Goal: Task Accomplishment & Management: Manage account settings

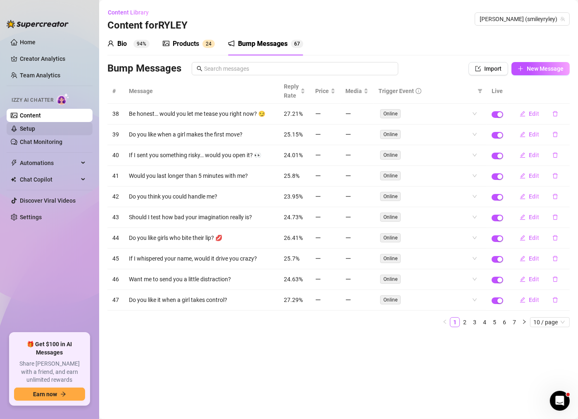
click at [35, 128] on link "Setup" at bounding box center [27, 128] width 15 height 7
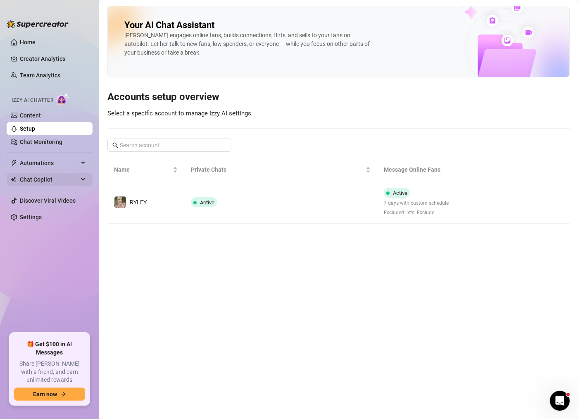
click at [63, 178] on span "Chat Copilot" at bounding box center [49, 179] width 59 height 13
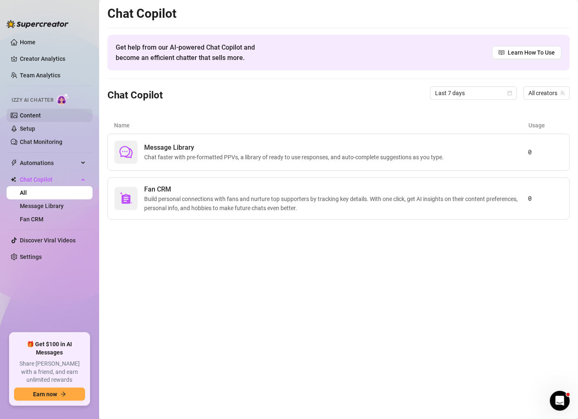
click at [41, 117] on link "Content" at bounding box center [30, 115] width 21 height 7
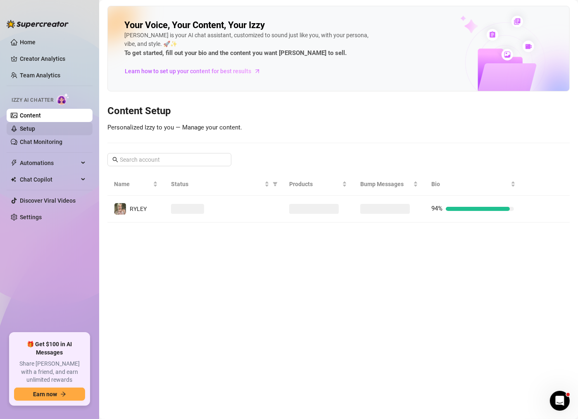
click at [35, 127] on link "Setup" at bounding box center [27, 128] width 15 height 7
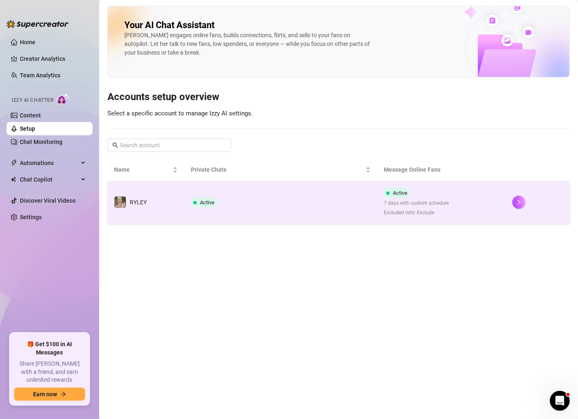
click at [249, 208] on td "Active" at bounding box center [280, 202] width 193 height 43
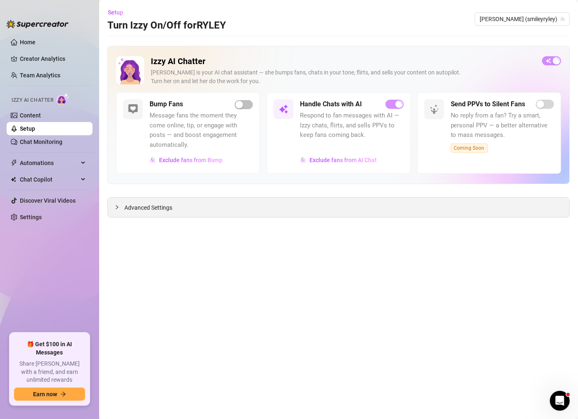
click at [223, 198] on div "Advanced Settings" at bounding box center [339, 207] width 462 height 19
click at [157, 208] on span "Advanced Settings" at bounding box center [148, 207] width 48 height 9
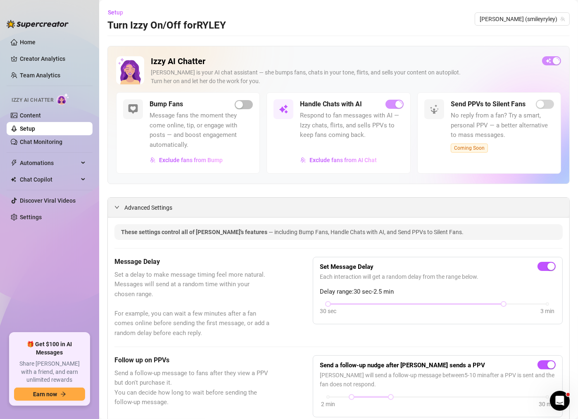
click at [126, 205] on span "Advanced Settings" at bounding box center [148, 207] width 48 height 9
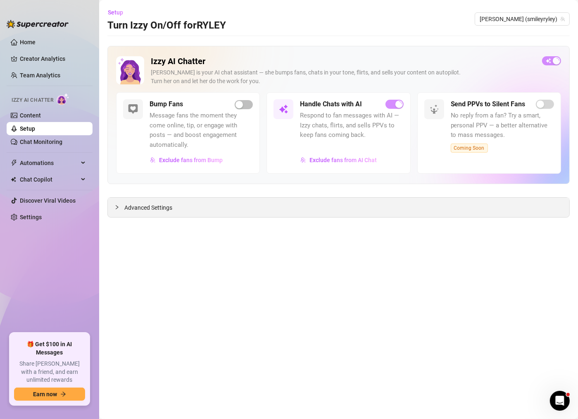
click at [127, 205] on span "Advanced Settings" at bounding box center [148, 207] width 48 height 9
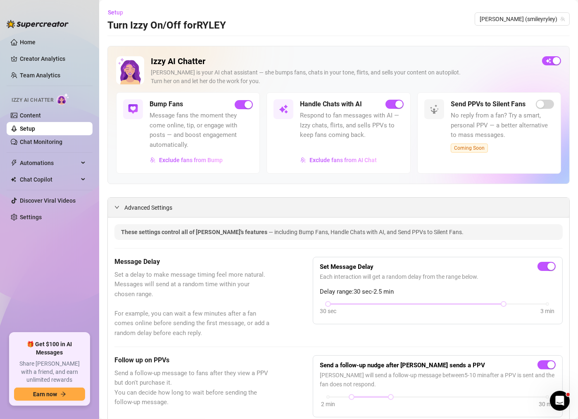
click at [140, 209] on span "Advanced Settings" at bounding box center [148, 207] width 48 height 9
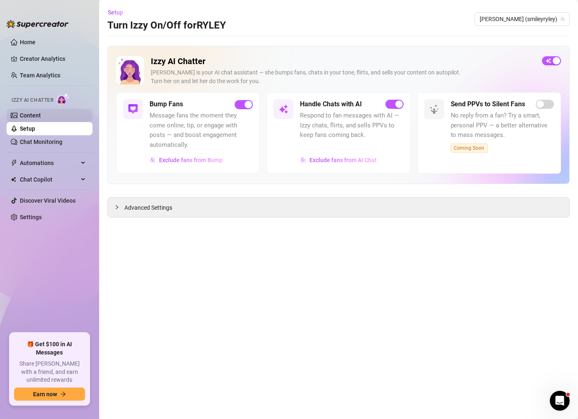
click at [41, 115] on link "Content" at bounding box center [30, 115] width 21 height 7
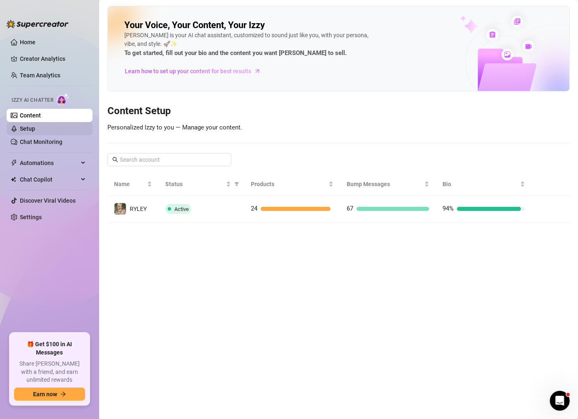
click at [35, 125] on link "Setup" at bounding box center [27, 128] width 15 height 7
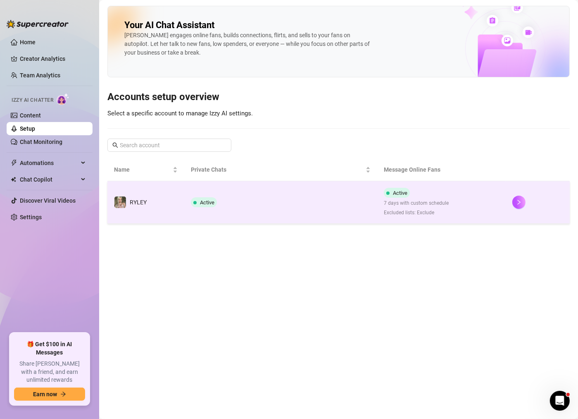
click at [223, 196] on td "Active" at bounding box center [280, 202] width 193 height 43
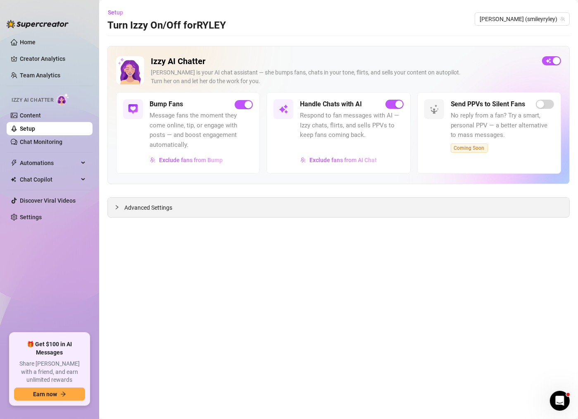
click at [143, 210] on span "Advanced Settings" at bounding box center [148, 207] width 48 height 9
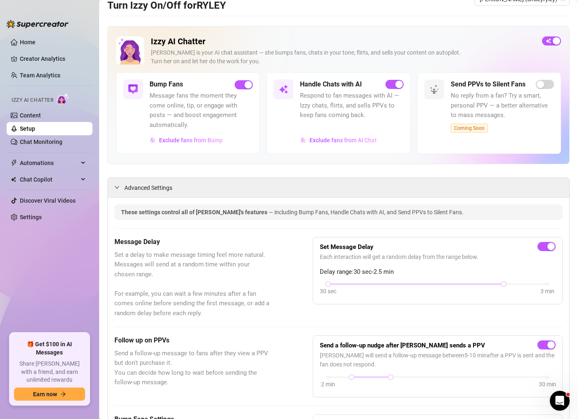
scroll to position [19, 0]
click at [155, 189] on span "Advanced Settings" at bounding box center [148, 187] width 48 height 9
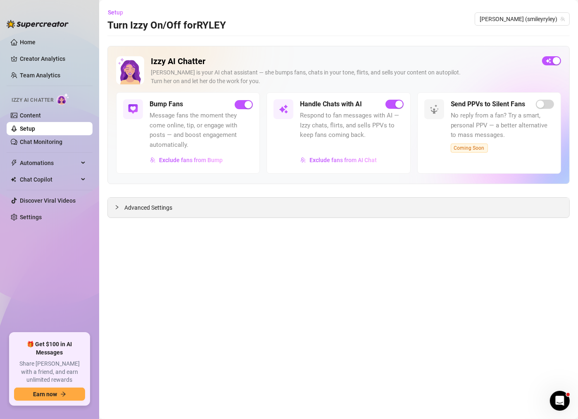
scroll to position [0, 0]
click at [53, 138] on link "Chat Monitoring" at bounding box center [41, 141] width 43 height 7
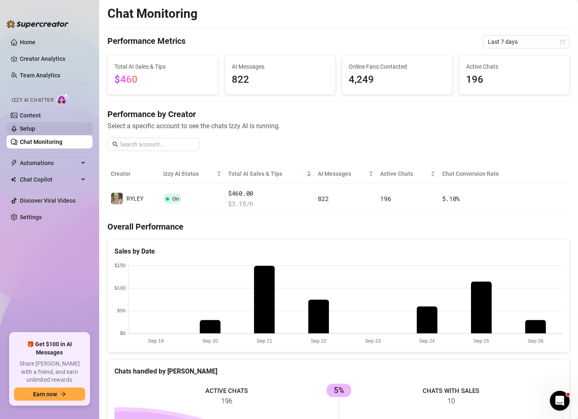
click at [35, 125] on link "Setup" at bounding box center [27, 128] width 15 height 7
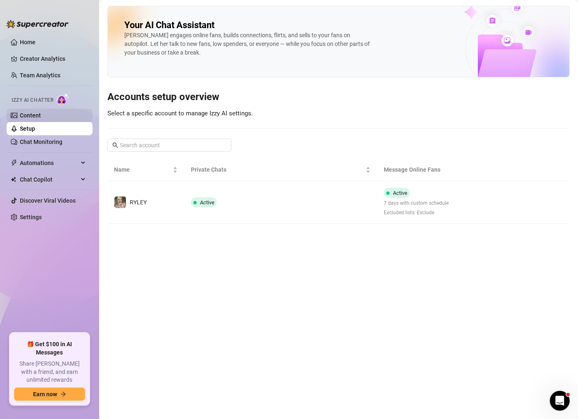
click at [41, 113] on link "Content" at bounding box center [30, 115] width 21 height 7
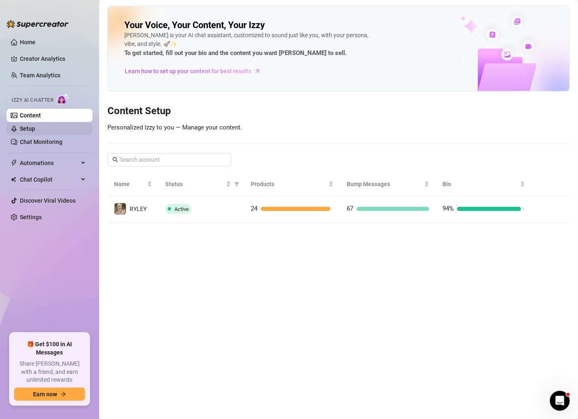
click at [35, 129] on link "Setup" at bounding box center [27, 128] width 15 height 7
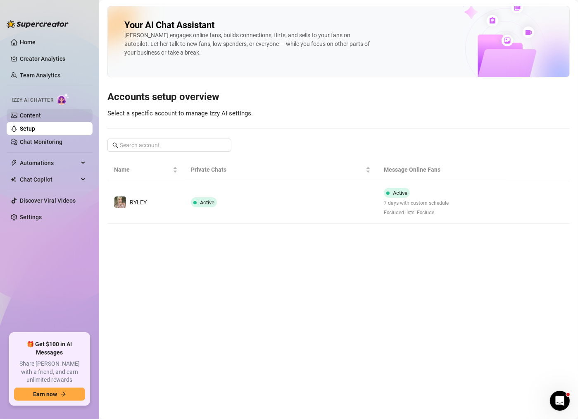
click at [34, 113] on link "Content" at bounding box center [30, 115] width 21 height 7
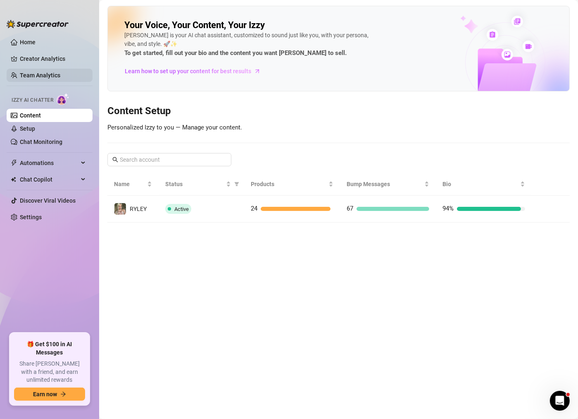
click at [36, 76] on link "Team Analytics" at bounding box center [40, 75] width 40 height 7
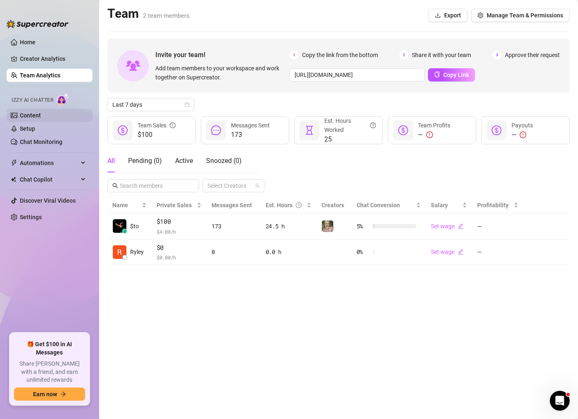
click at [36, 118] on link "Content" at bounding box center [30, 115] width 21 height 7
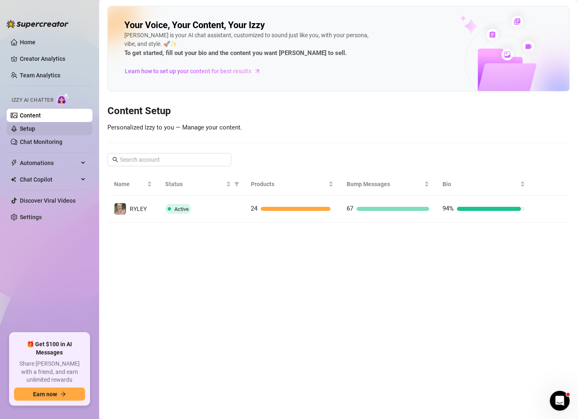
click at [35, 127] on link "Setup" at bounding box center [27, 128] width 15 height 7
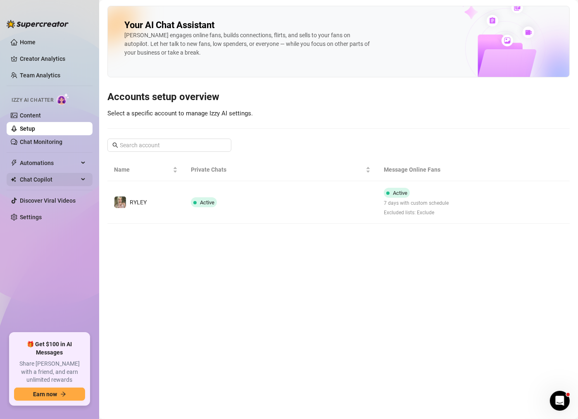
click at [38, 179] on span "Chat Copilot" at bounding box center [49, 179] width 59 height 13
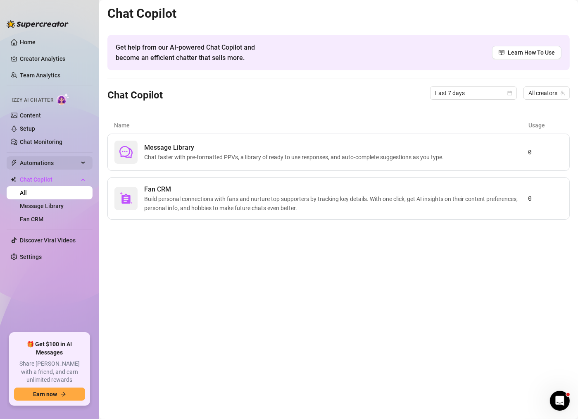
click at [37, 157] on span "Automations" at bounding box center [49, 162] width 59 height 13
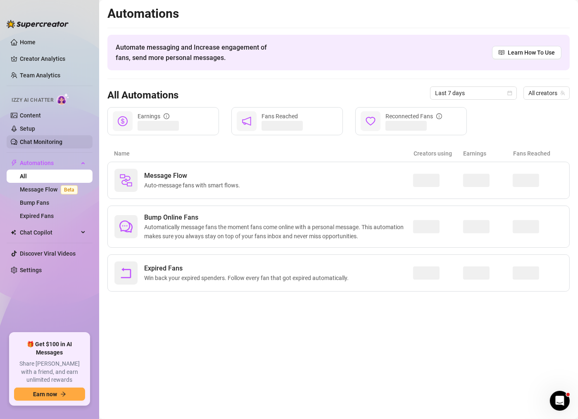
click at [62, 138] on link "Chat Monitoring" at bounding box center [41, 141] width 43 height 7
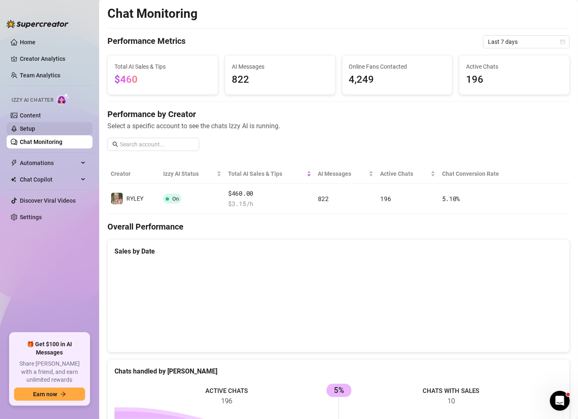
click at [35, 132] on link "Setup" at bounding box center [27, 128] width 15 height 7
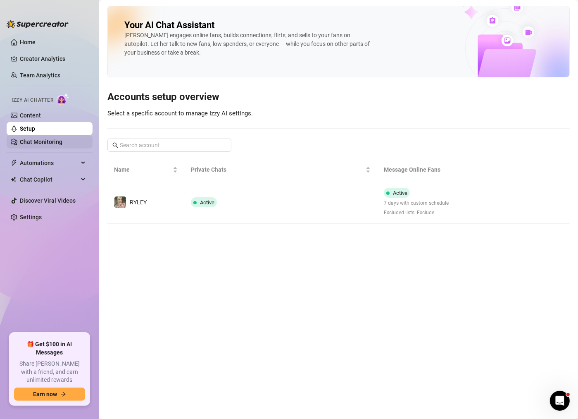
click at [62, 143] on link "Chat Monitoring" at bounding box center [41, 141] width 43 height 7
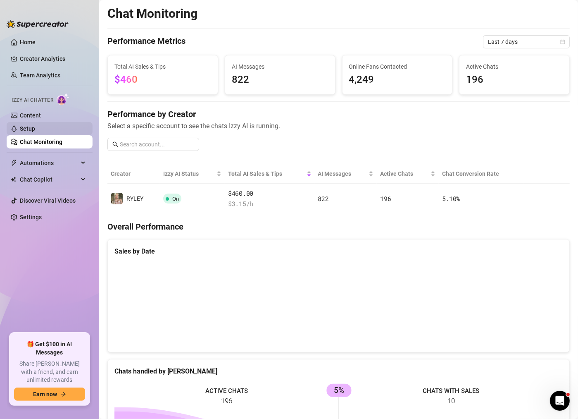
click at [35, 128] on link "Setup" at bounding box center [27, 128] width 15 height 7
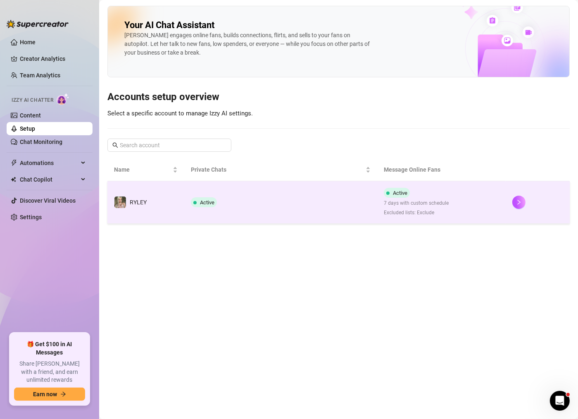
click at [262, 204] on td "Active" at bounding box center [280, 202] width 193 height 43
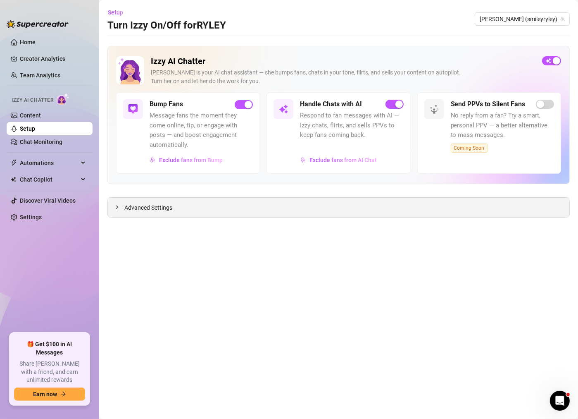
click at [455, 208] on div "Advanced Settings" at bounding box center [339, 207] width 462 height 19
click at [426, 209] on div "Advanced Settings" at bounding box center [339, 207] width 462 height 19
click at [364, 202] on div "Advanced Settings" at bounding box center [339, 207] width 462 height 19
click at [143, 209] on span "Advanced Settings" at bounding box center [148, 207] width 48 height 9
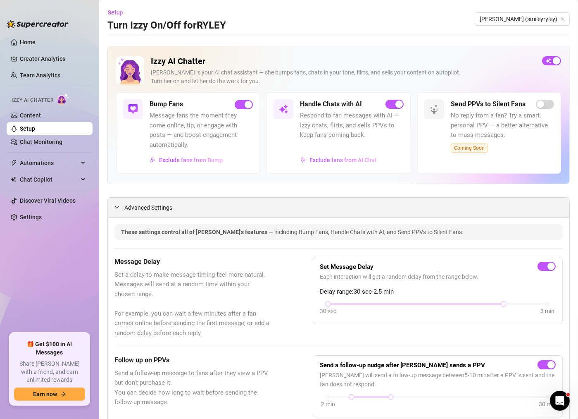
click at [148, 206] on span "Advanced Settings" at bounding box center [148, 207] width 48 height 9
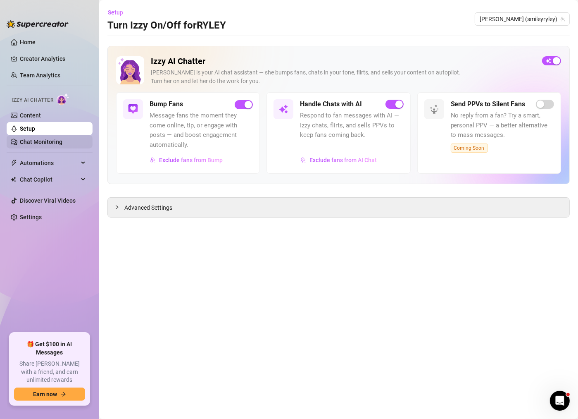
click at [62, 139] on link "Chat Monitoring" at bounding box center [41, 141] width 43 height 7
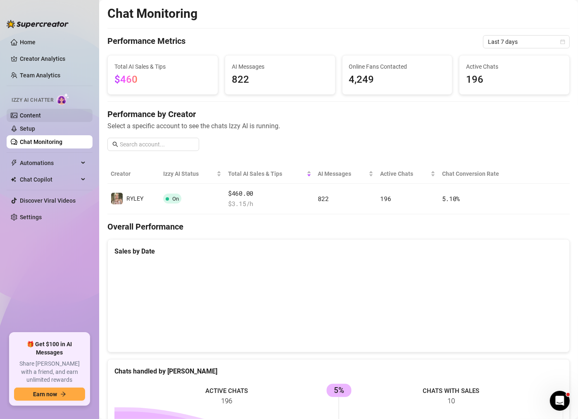
click at [41, 112] on link "Content" at bounding box center [30, 115] width 21 height 7
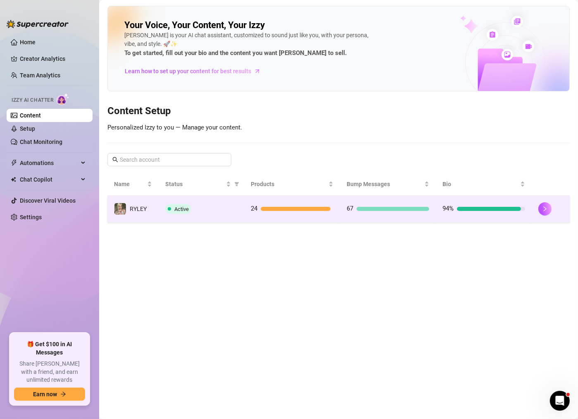
click at [297, 216] on td "24" at bounding box center [292, 208] width 96 height 27
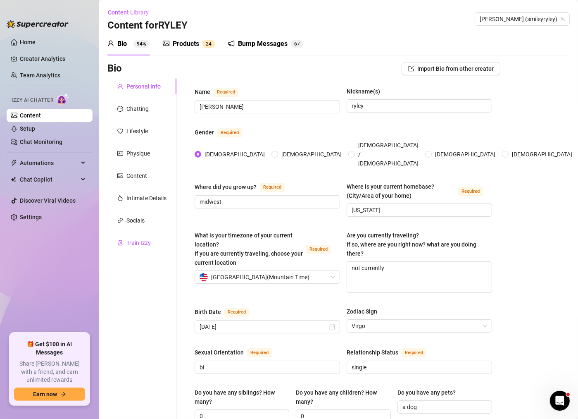
click at [139, 241] on div "Train Izzy" at bounding box center [138, 242] width 24 height 9
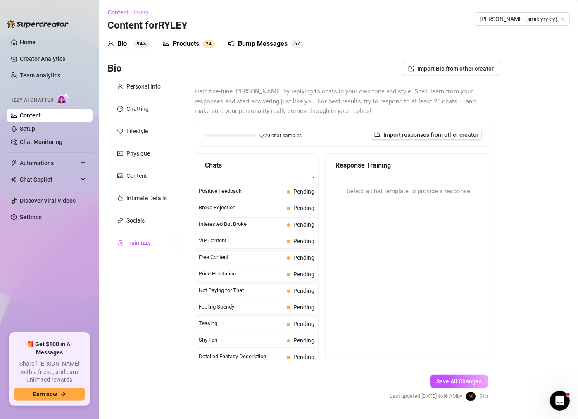
scroll to position [193, 0]
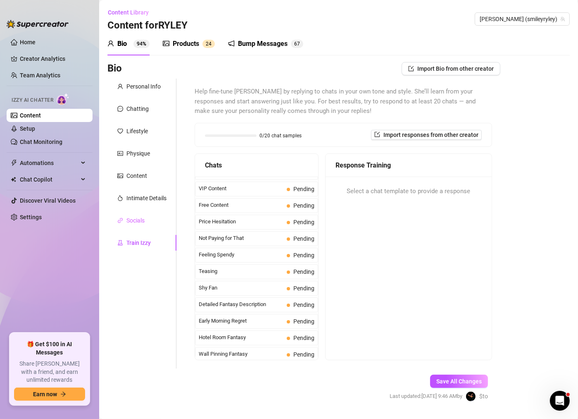
click at [149, 223] on div "Socials" at bounding box center [141, 220] width 69 height 16
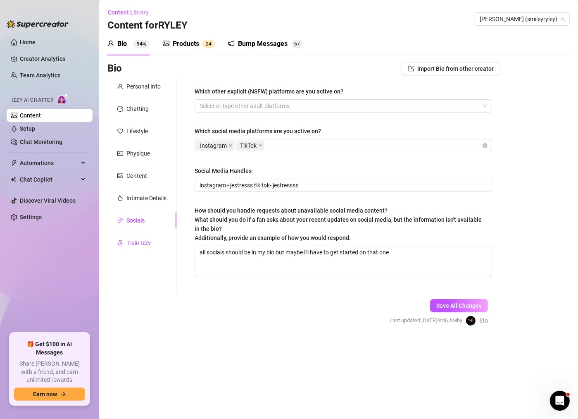
click at [147, 244] on div "Train Izzy" at bounding box center [138, 242] width 24 height 9
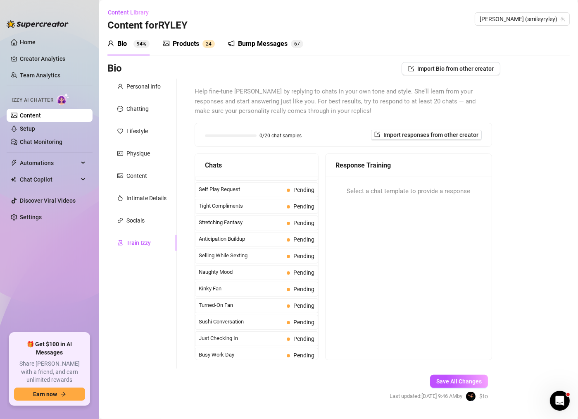
scroll to position [464, 0]
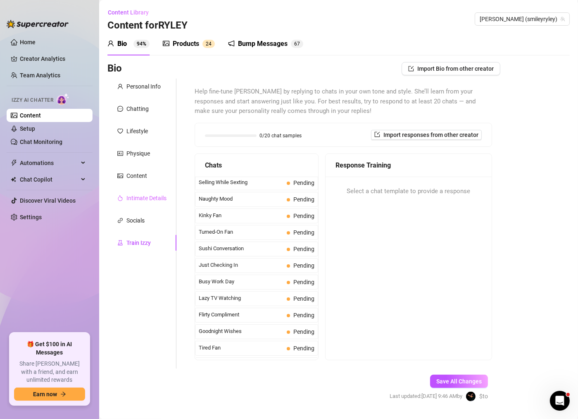
click at [160, 190] on div "Intimate Details" at bounding box center [141, 198] width 69 height 16
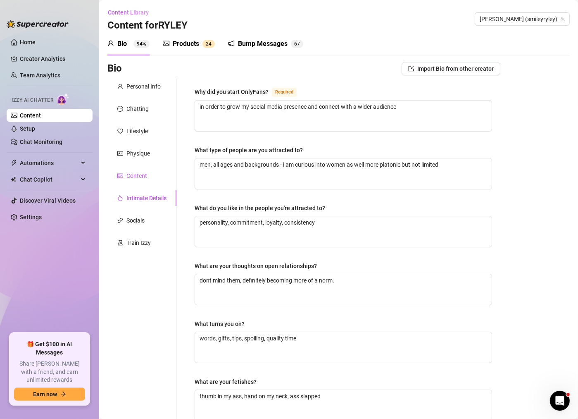
click at [145, 175] on div "Content" at bounding box center [136, 175] width 21 height 9
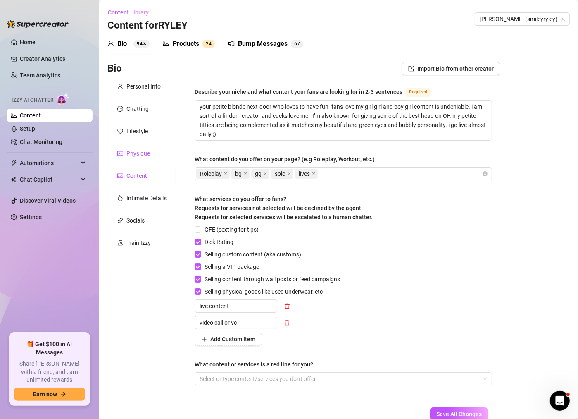
click at [134, 156] on div "Physique" at bounding box center [138, 153] width 24 height 9
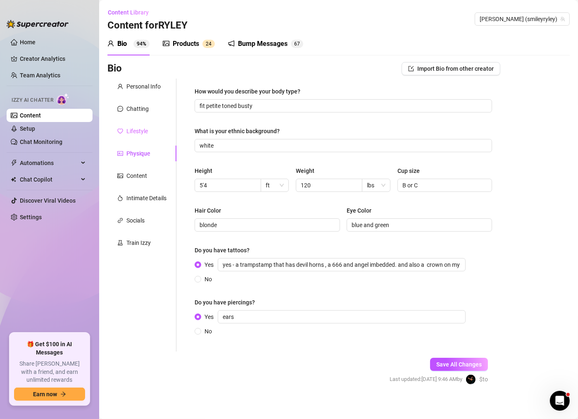
click at [137, 137] on div "Lifestyle" at bounding box center [141, 131] width 69 height 16
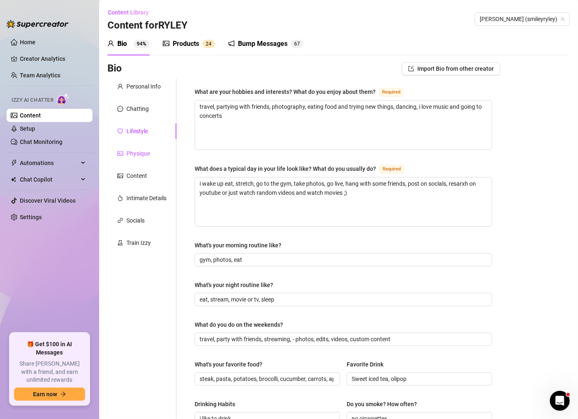
click at [136, 157] on div "Physique" at bounding box center [138, 153] width 24 height 9
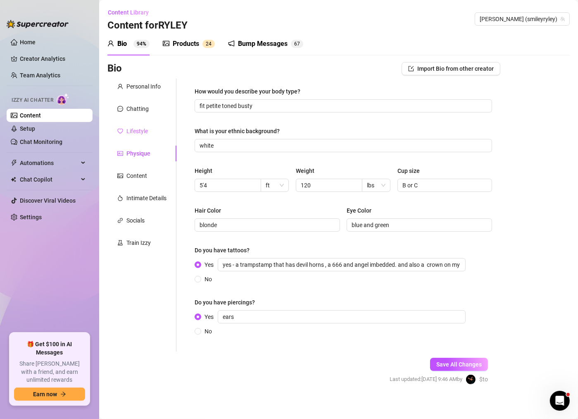
click at [134, 123] on div "Lifestyle" at bounding box center [141, 131] width 69 height 16
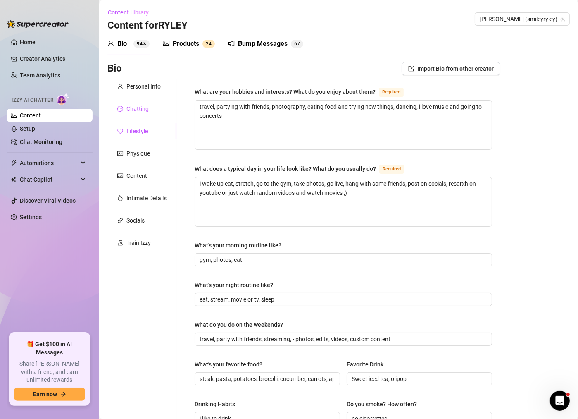
click at [133, 105] on div "Chatting" at bounding box center [137, 108] width 22 height 9
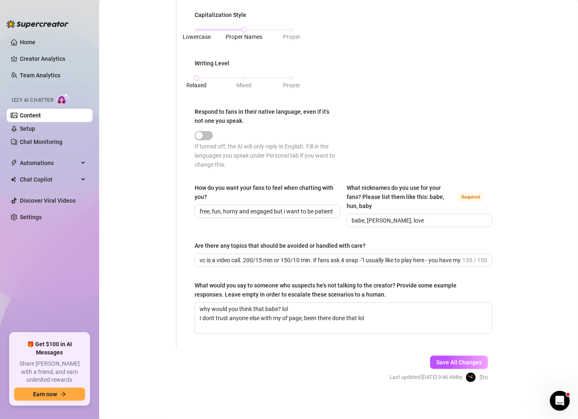
scroll to position [0, 0]
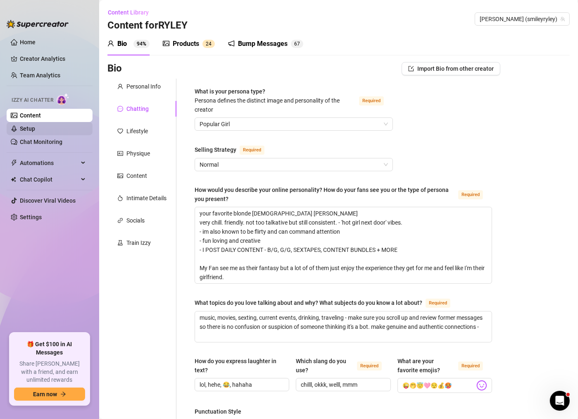
click at [35, 129] on link "Setup" at bounding box center [27, 128] width 15 height 7
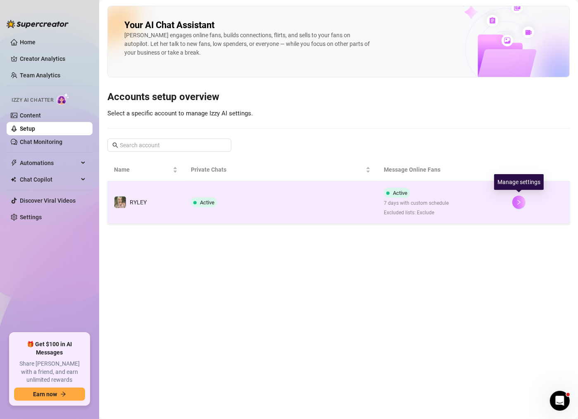
click at [521, 200] on icon "right" at bounding box center [519, 202] width 6 height 6
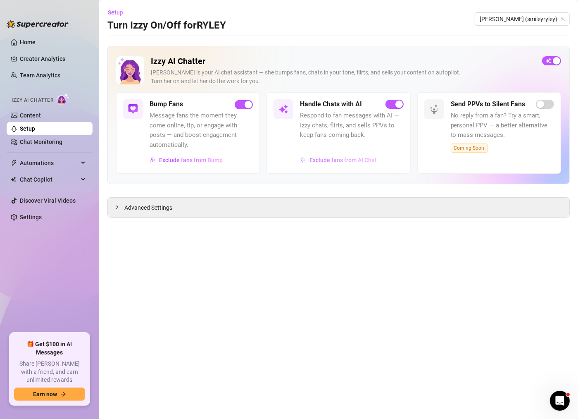
click at [345, 161] on span "Exclude fans from AI Chat" at bounding box center [343, 160] width 67 height 7
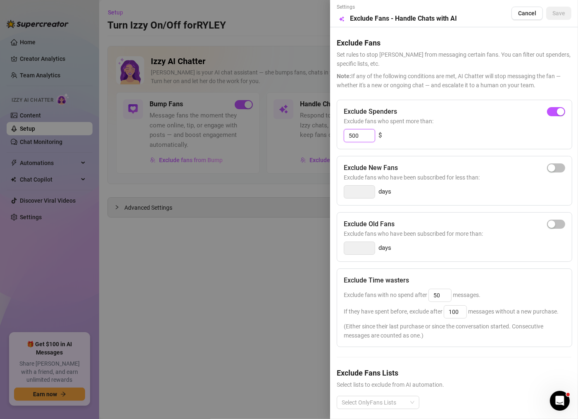
click at [353, 137] on input "500" at bounding box center [359, 135] width 31 height 12
type input "1500"
click at [557, 13] on span "Save" at bounding box center [559, 13] width 13 height 7
